Goal: Find specific page/section: Find specific page/section

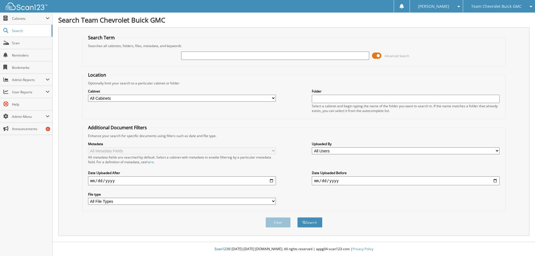
click at [196, 58] on input "text" at bounding box center [275, 56] width 188 height 8
type input "32488"
click at [297, 217] on button "Search" at bounding box center [309, 222] width 25 height 10
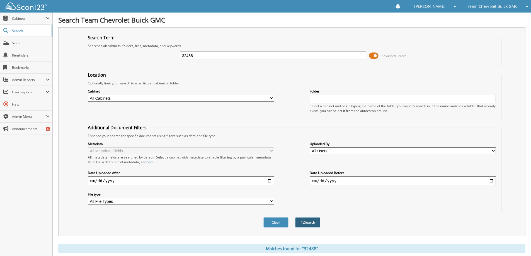
click at [307, 221] on button "Search" at bounding box center [307, 222] width 25 height 10
click at [23, 31] on span "Search" at bounding box center [30, 30] width 37 height 5
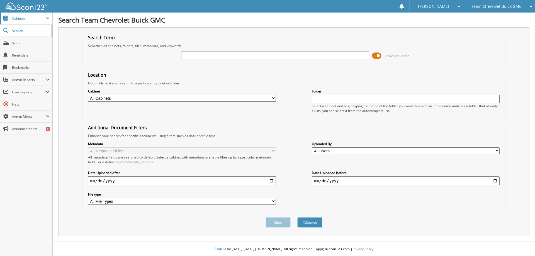
click at [17, 16] on span "Cabinets" at bounding box center [29, 18] width 34 height 5
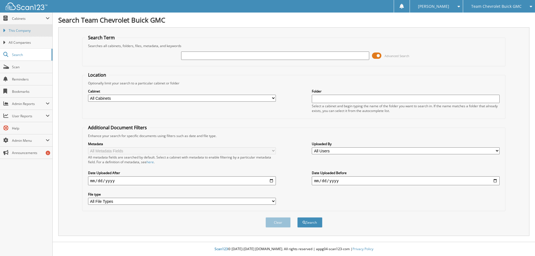
click at [21, 31] on span "This Company" at bounding box center [29, 30] width 41 height 5
